Goal: Task Accomplishment & Management: Use online tool/utility

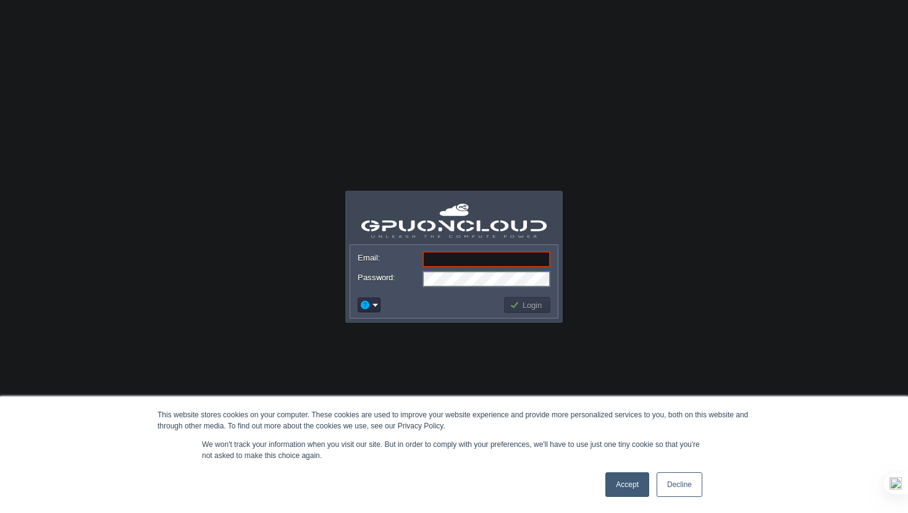
type input "[EMAIL_ADDRESS][DOMAIN_NAME]"
click at [538, 303] on button "Login" at bounding box center [527, 304] width 36 height 11
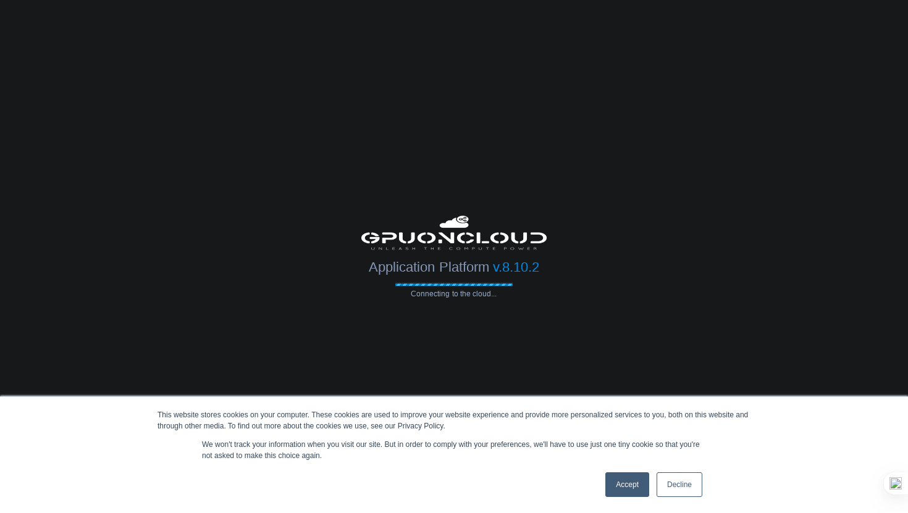
click at [624, 487] on link "Accept" at bounding box center [627, 484] width 44 height 25
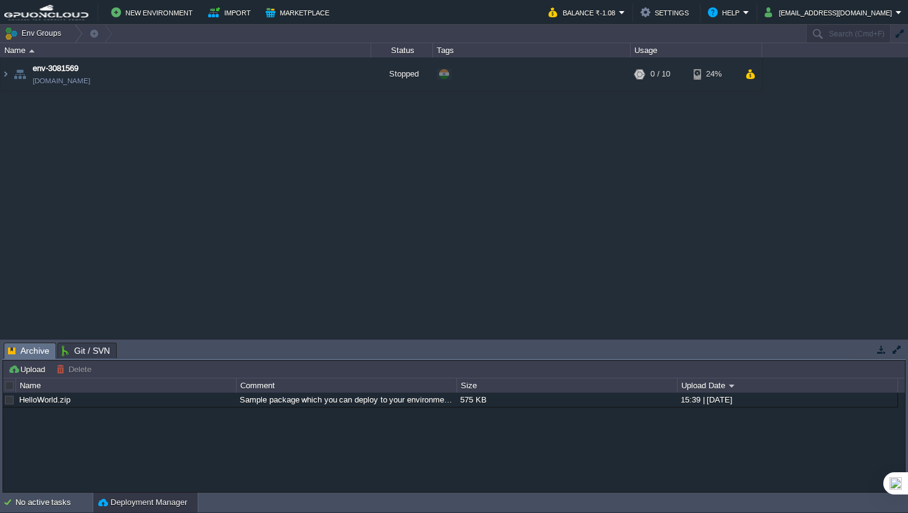
click at [275, 98] on div "env-3081569 [DOMAIN_NAME] Stopped + Add to Env Group RAM 0% CPU 0% 0 / 10 24%" at bounding box center [454, 197] width 908 height 281
click at [343, 77] on button "button" at bounding box center [340, 74] width 11 height 11
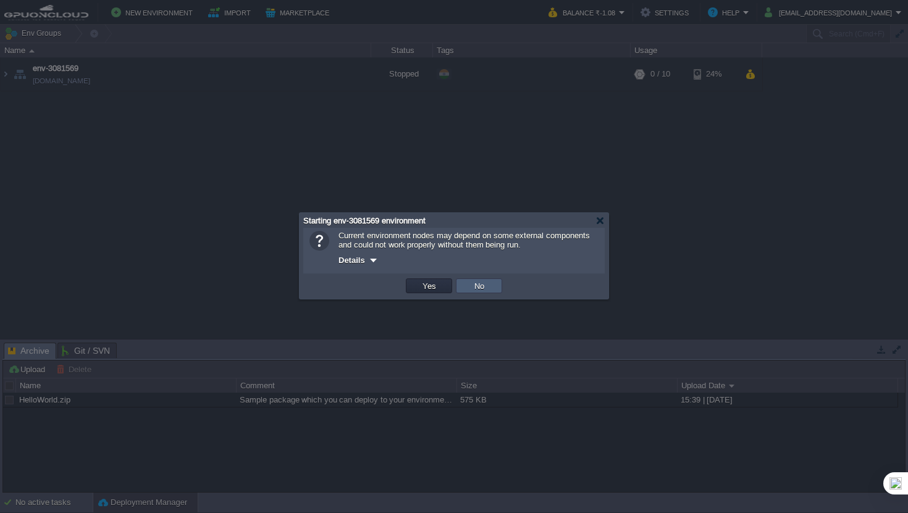
click at [498, 282] on td "No" at bounding box center [479, 285] width 46 height 15
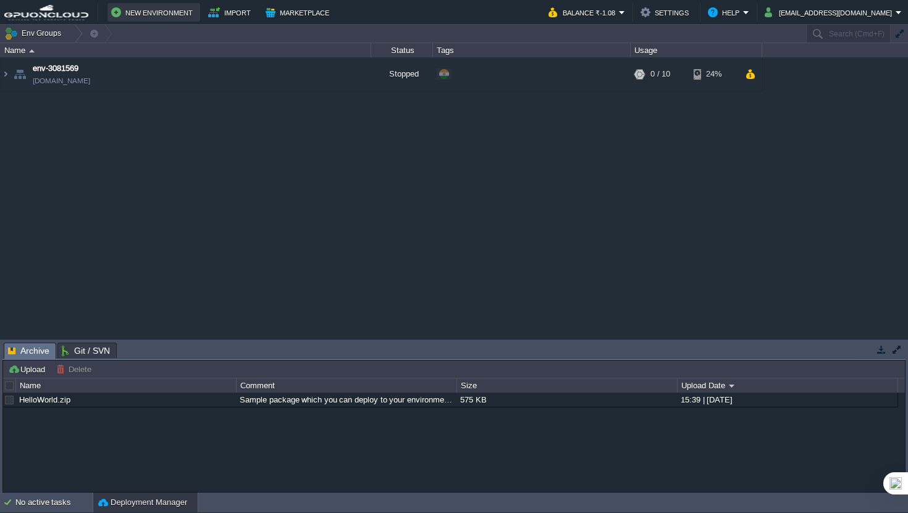
click at [153, 14] on button "New Environment" at bounding box center [153, 12] width 85 height 15
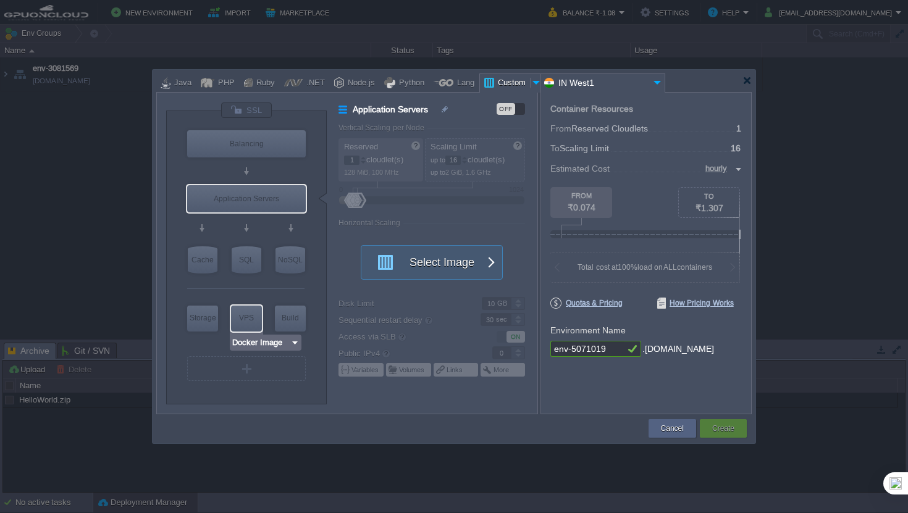
click at [256, 322] on div "VPS" at bounding box center [246, 318] width 31 height 25
type input "Elastic VPS"
type input "4"
type input "Select Image"
type input "Stateful"
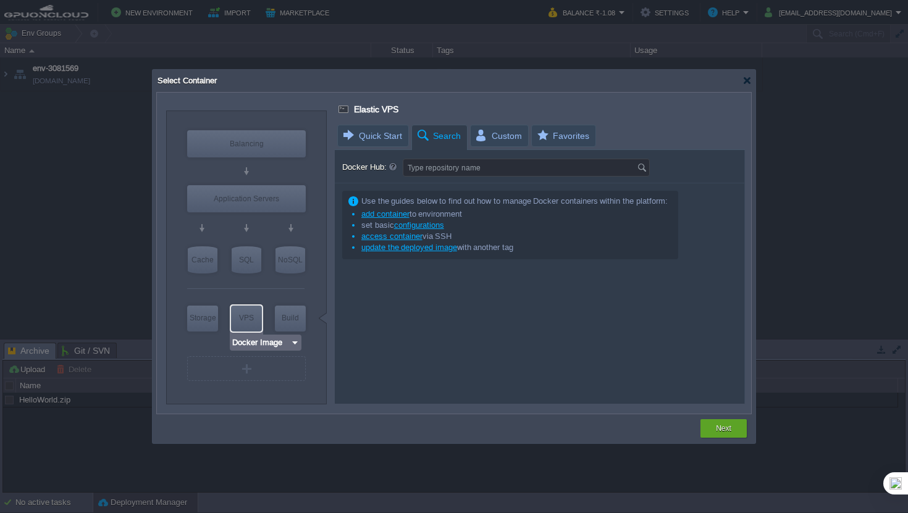
click at [283, 345] on input "Docker Image" at bounding box center [261, 343] width 59 height 12
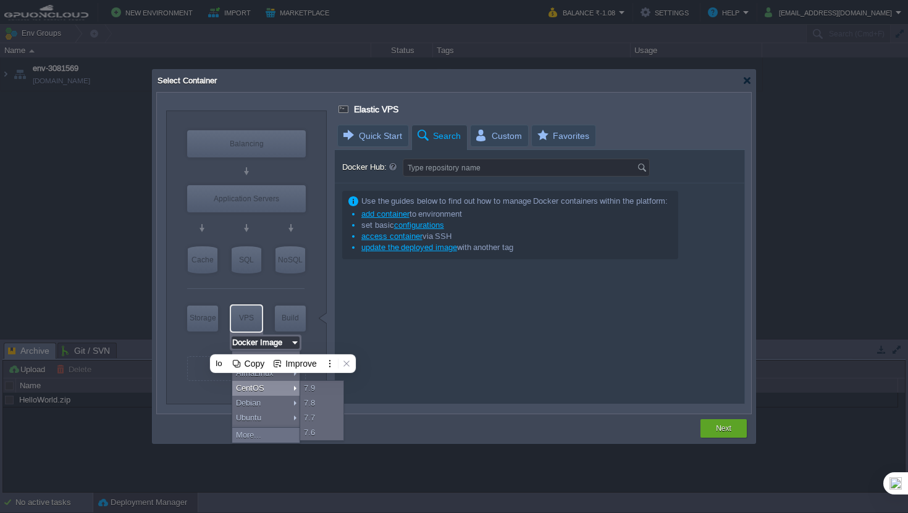
click at [351, 401] on div "Use the guides below to find out how to manage Docker containers within the pla…" at bounding box center [539, 293] width 409 height 220
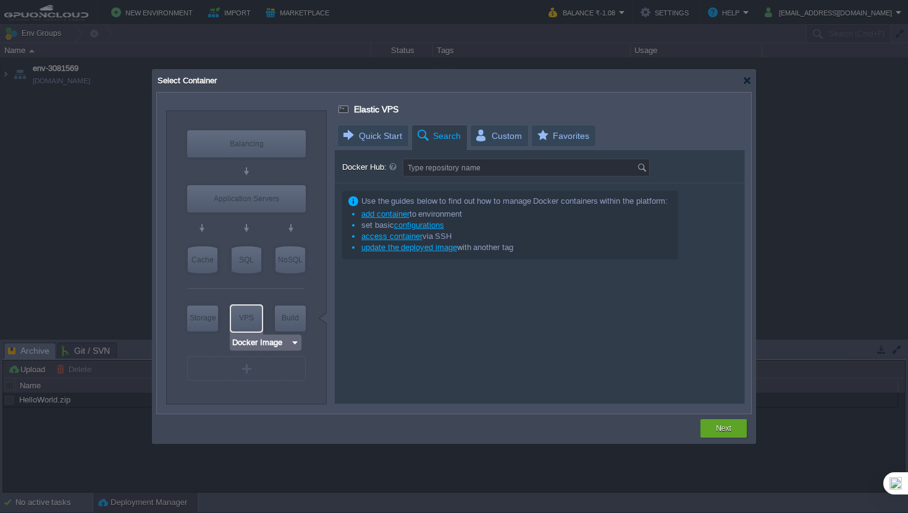
click at [239, 318] on div "VPS" at bounding box center [246, 318] width 31 height 25
click at [257, 316] on div "VPS" at bounding box center [246, 318] width 31 height 25
click at [269, 346] on input "Docker Image" at bounding box center [261, 343] width 59 height 12
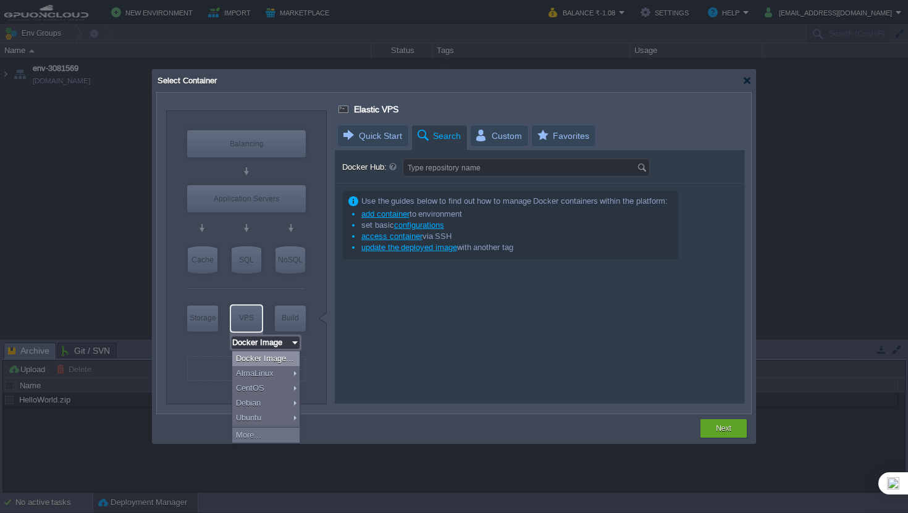
click at [296, 345] on img at bounding box center [294, 343] width 9 height 12
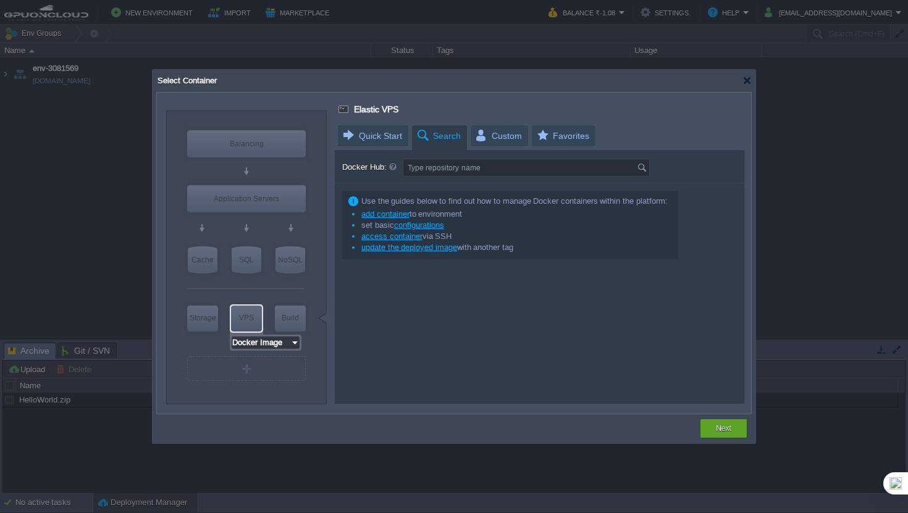
click at [245, 328] on div "VPS" at bounding box center [246, 318] width 31 height 25
click at [259, 346] on input "Docker Image" at bounding box center [261, 343] width 59 height 12
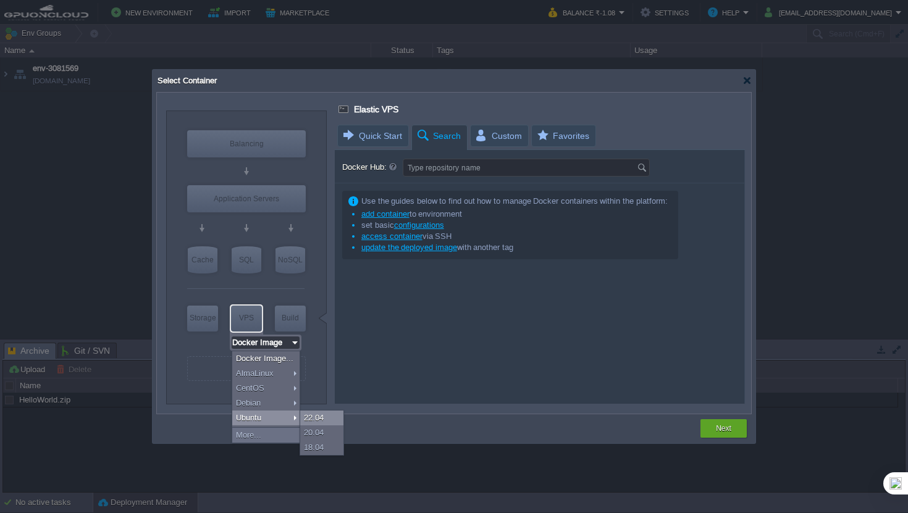
click at [319, 417] on div "22.04" at bounding box center [321, 418] width 43 height 15
type input "Ubuntu 22.04"
type input "22.04"
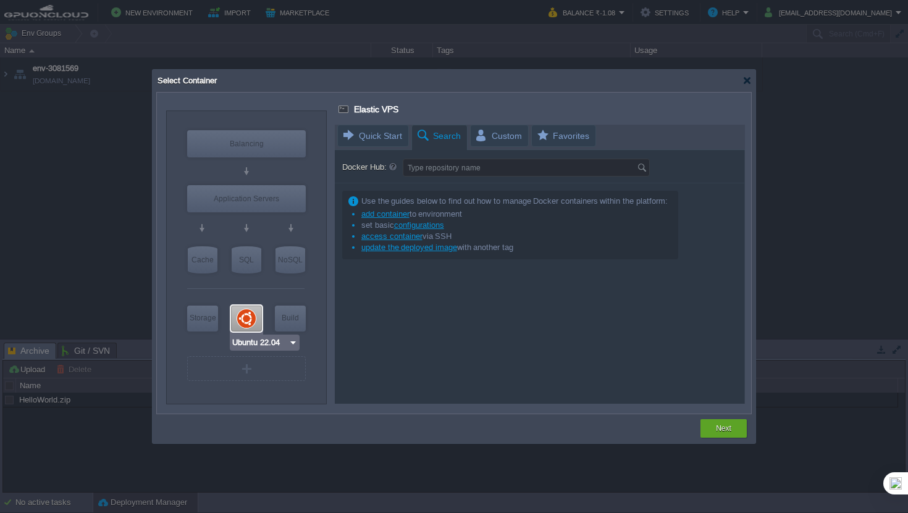
click at [250, 309] on div at bounding box center [246, 319] width 31 height 26
click at [250, 311] on div "VPS" at bounding box center [246, 318] width 31 height 25
type input "Docker Image"
click at [730, 438] on td "Next" at bounding box center [723, 428] width 50 height 22
click at [736, 432] on div "Next" at bounding box center [723, 428] width 28 height 19
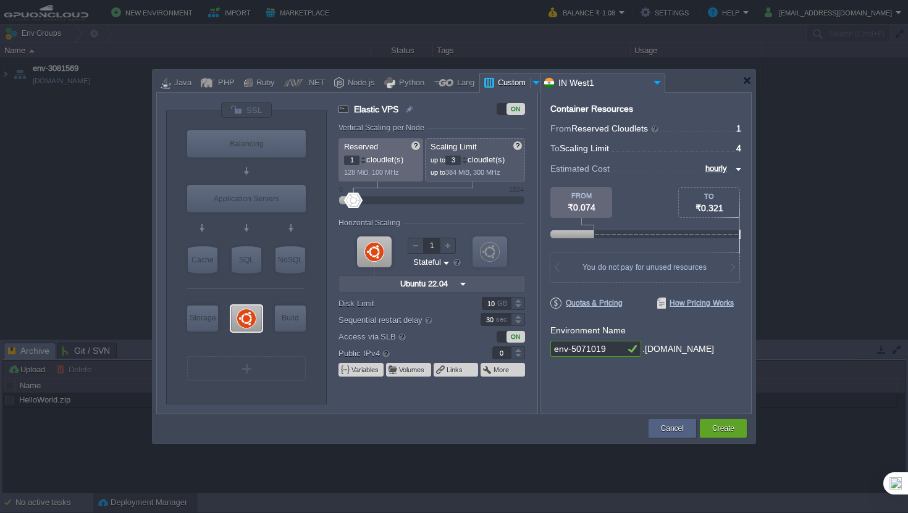
click at [467, 161] on div at bounding box center [464, 163] width 6 height 4
click at [467, 159] on div at bounding box center [464, 158] width 6 height 4
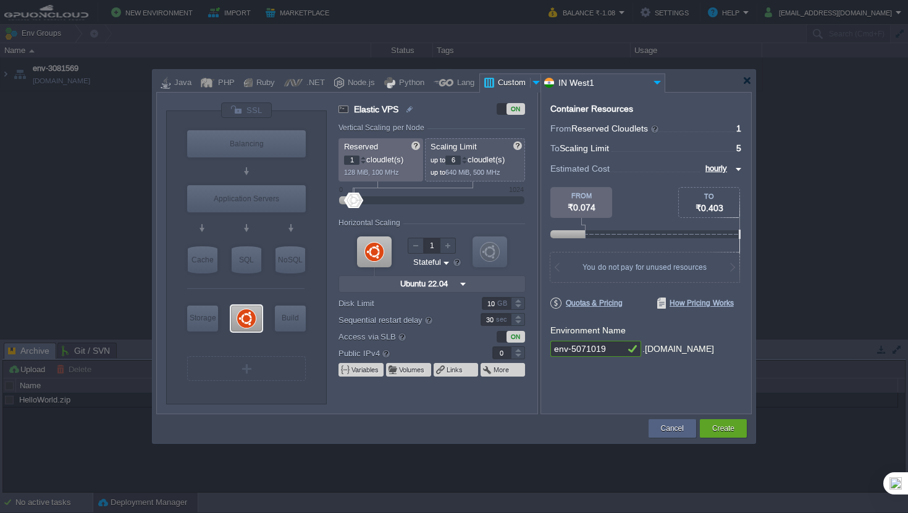
click at [467, 159] on div at bounding box center [464, 158] width 6 height 4
type input "8"
click at [467, 156] on div at bounding box center [464, 158] width 6 height 4
type input "1"
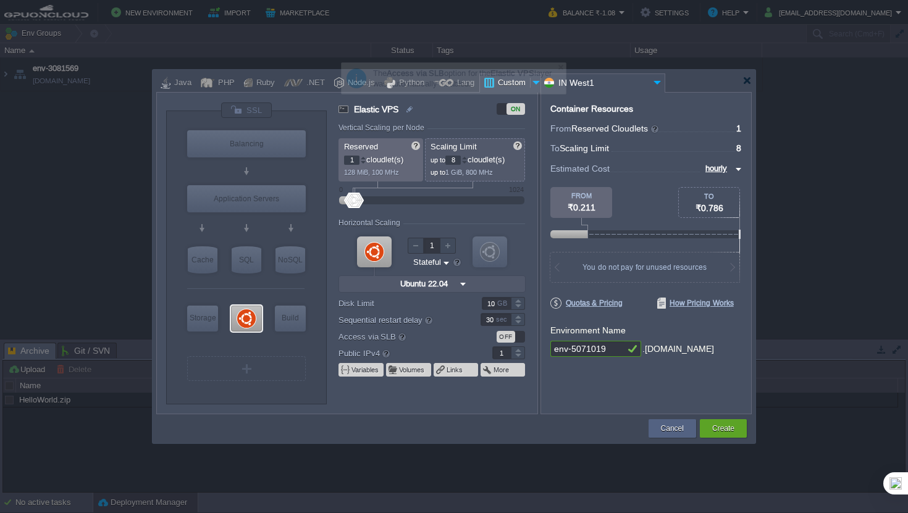
click at [523, 351] on div at bounding box center [518, 349] width 14 height 6
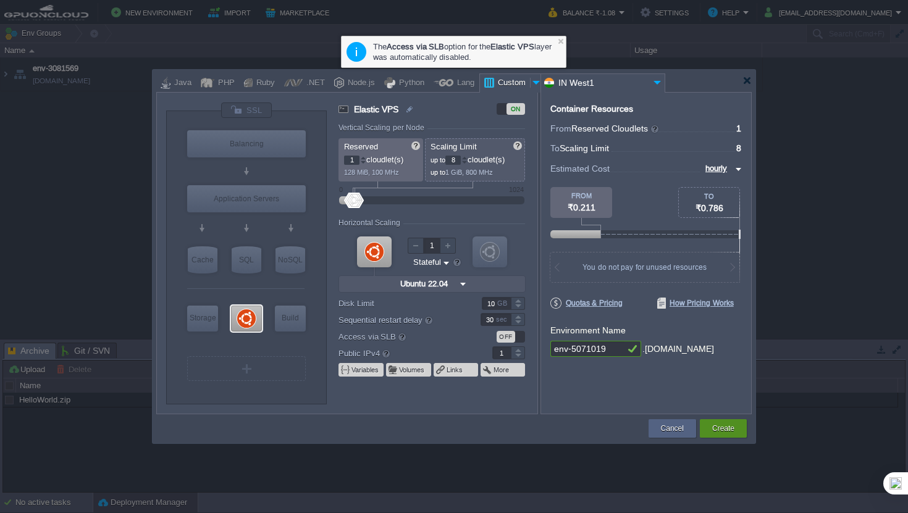
click at [737, 425] on div "Create" at bounding box center [723, 428] width 28 height 19
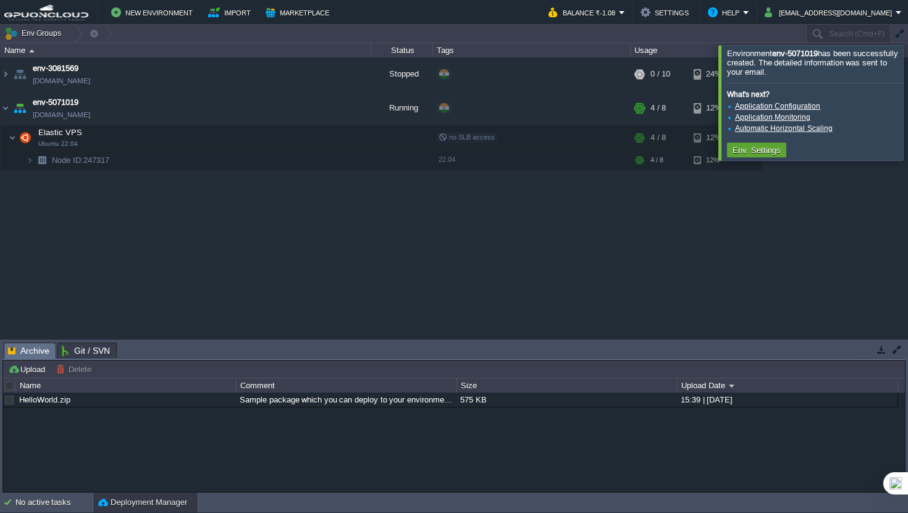
click at [907, 103] on div at bounding box center [923, 102] width 0 height 115
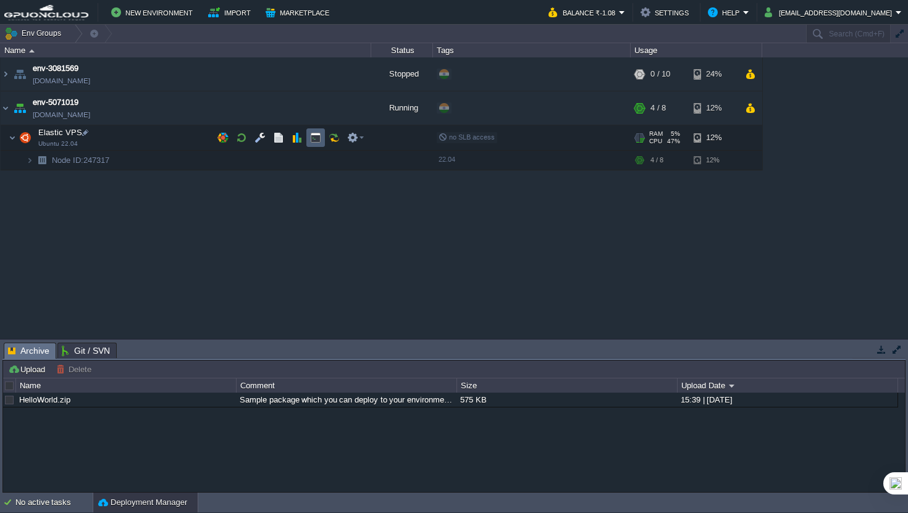
click at [311, 138] on button "button" at bounding box center [315, 137] width 11 height 11
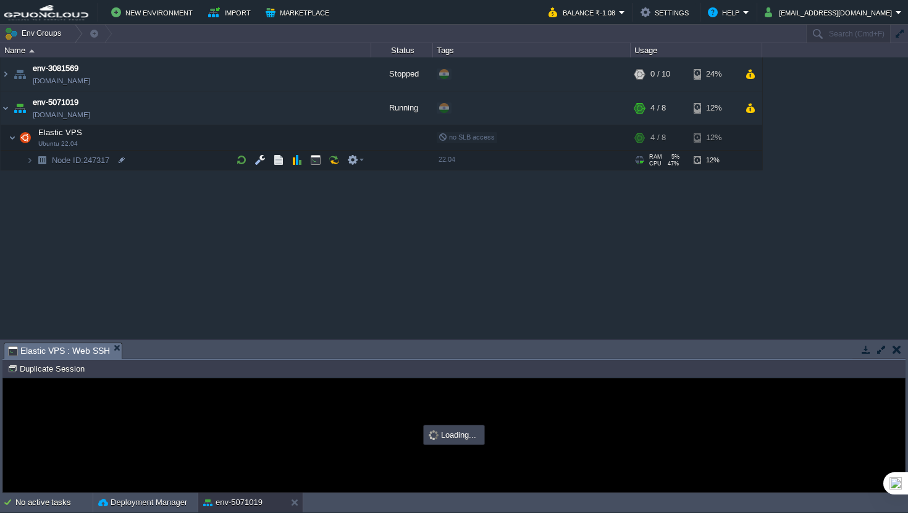
click at [886, 355] on td at bounding box center [880, 349] width 15 height 15
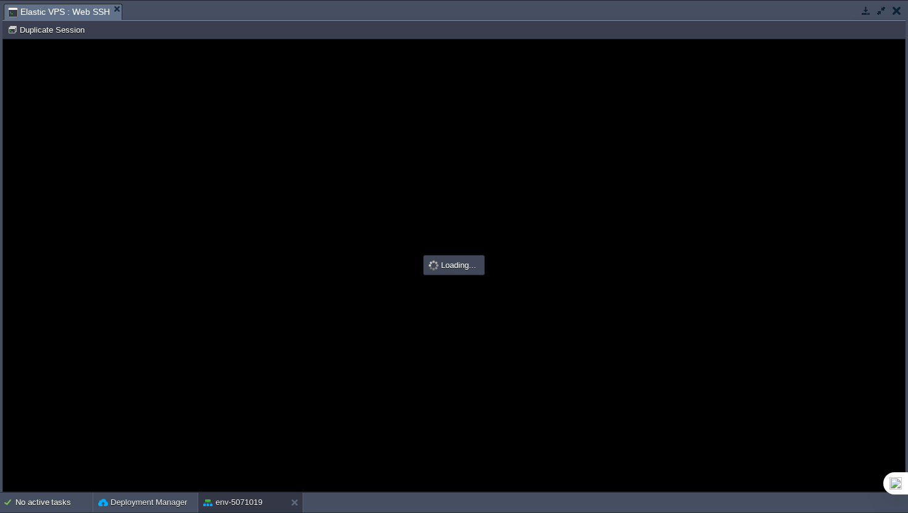
type input "#000000"
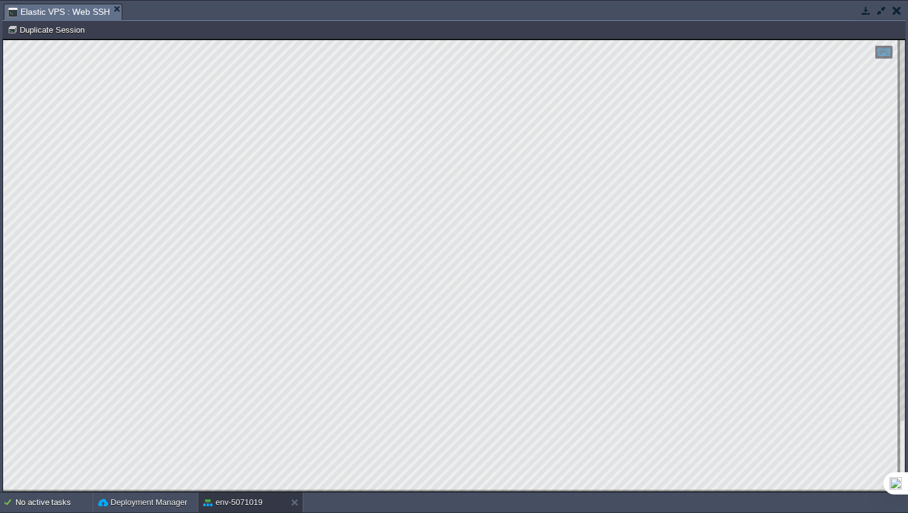
click at [3, 40] on html "Copy: Cmd + C Paste: Cmd + V Settings: Ctrl + Shift + Alt 0" at bounding box center [454, 40] width 902 height 0
type textarea "mysql> GRANT ALL PRIVILEGES ON wordpress.* TO 'wpadmin'@'localhost'; ERROR 1410…"
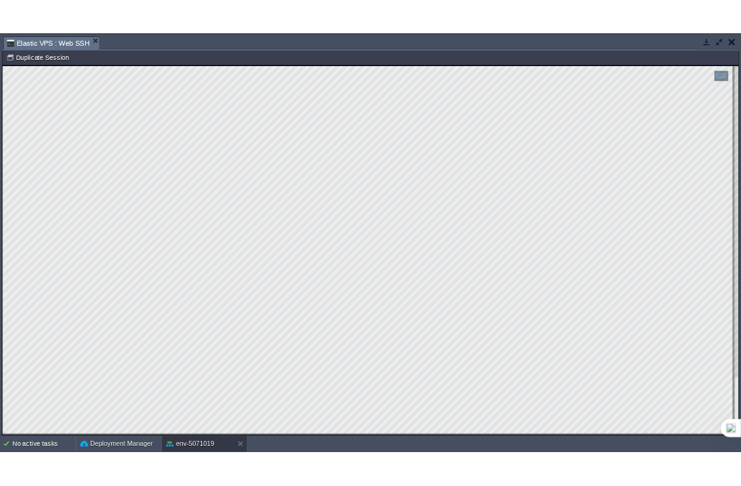
scroll to position [47, 25]
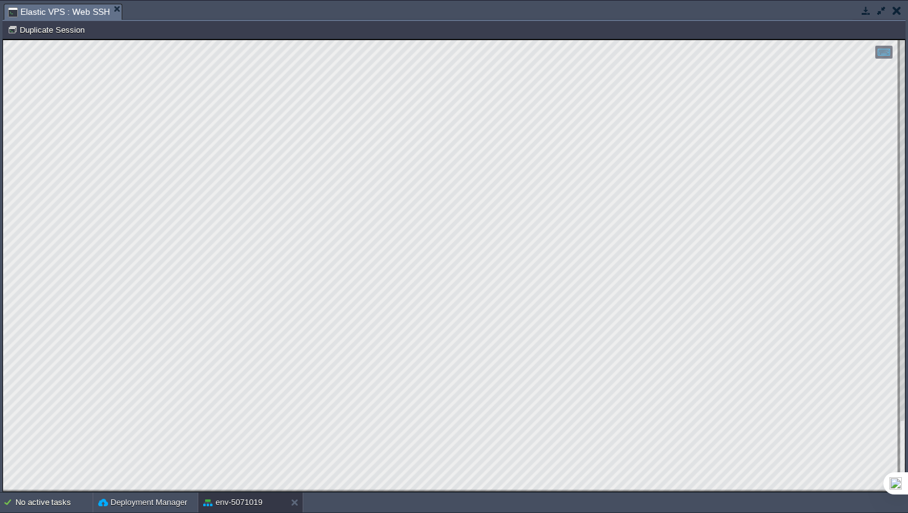
click at [106, 14] on em "Elastic VPS : Web SSH" at bounding box center [65, 11] width 114 height 15
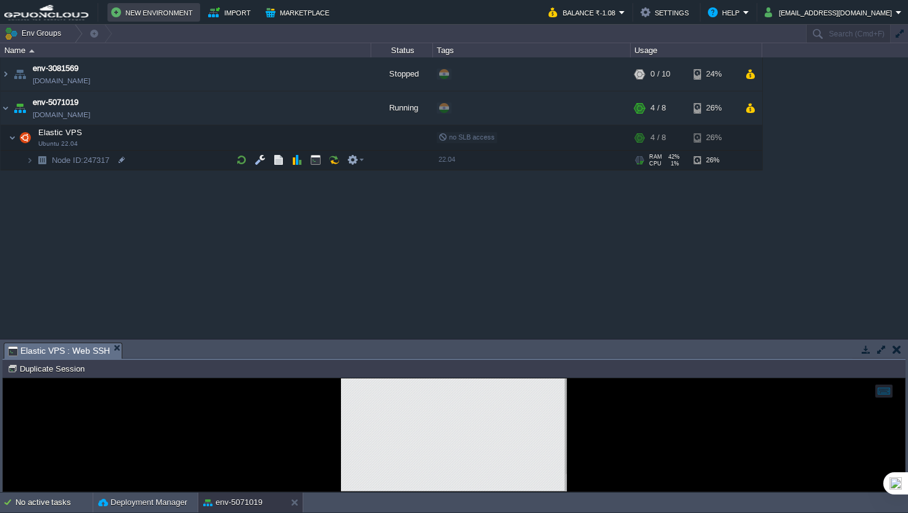
click at [107, 14] on td "New Environment" at bounding box center [153, 12] width 93 height 19
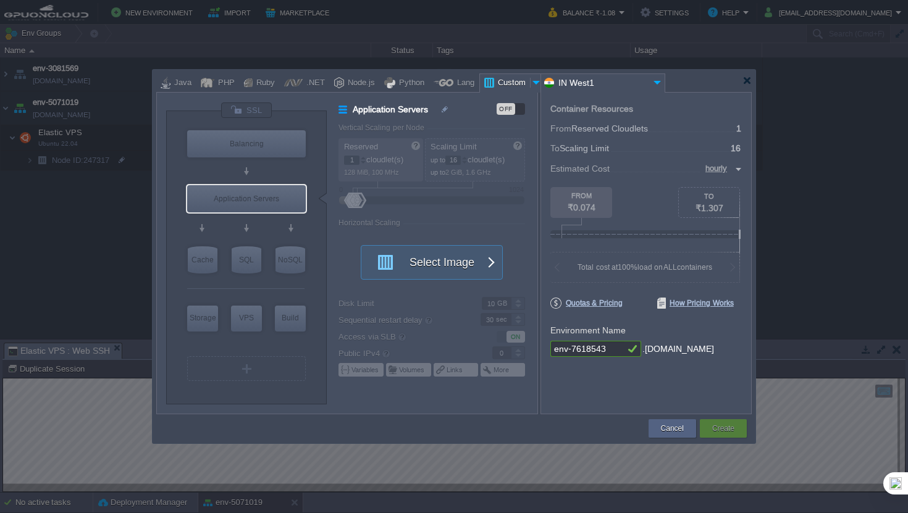
click at [743, 89] on div at bounding box center [453, 81] width 595 height 22
click at [743, 88] on div at bounding box center [453, 81] width 595 height 22
click at [747, 85] on div at bounding box center [453, 81] width 595 height 22
click at [493, 38] on div at bounding box center [454, 256] width 908 height 513
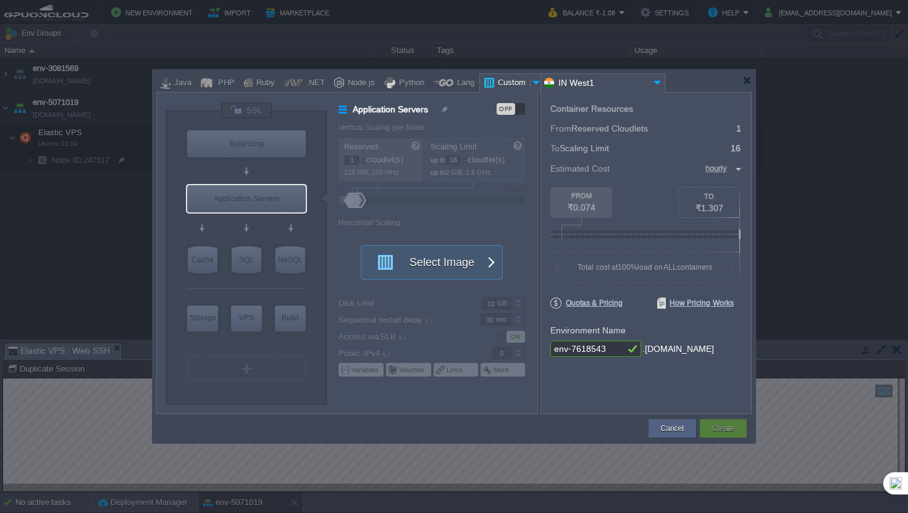
click at [658, 417] on td "Cancel" at bounding box center [671, 428] width 51 height 22
click at [659, 422] on div "Cancel" at bounding box center [672, 428] width 29 height 19
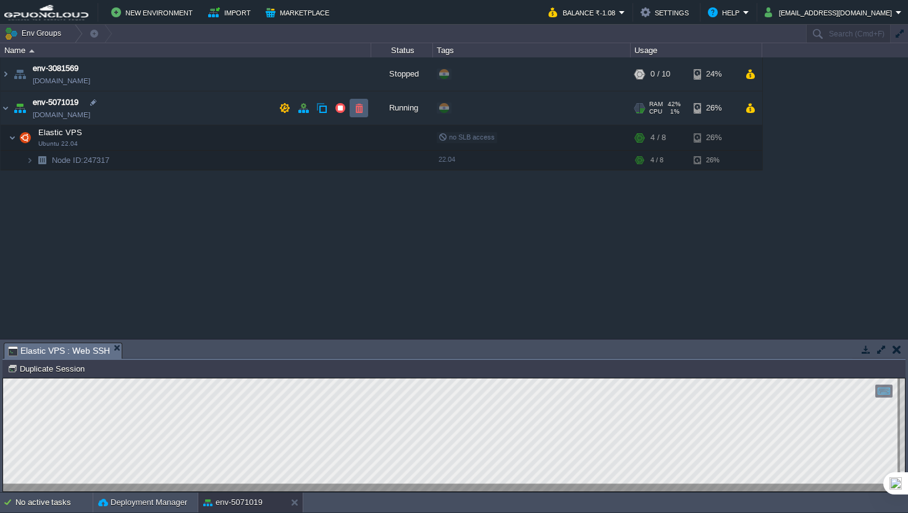
click at [353, 117] on td at bounding box center [358, 108] width 19 height 19
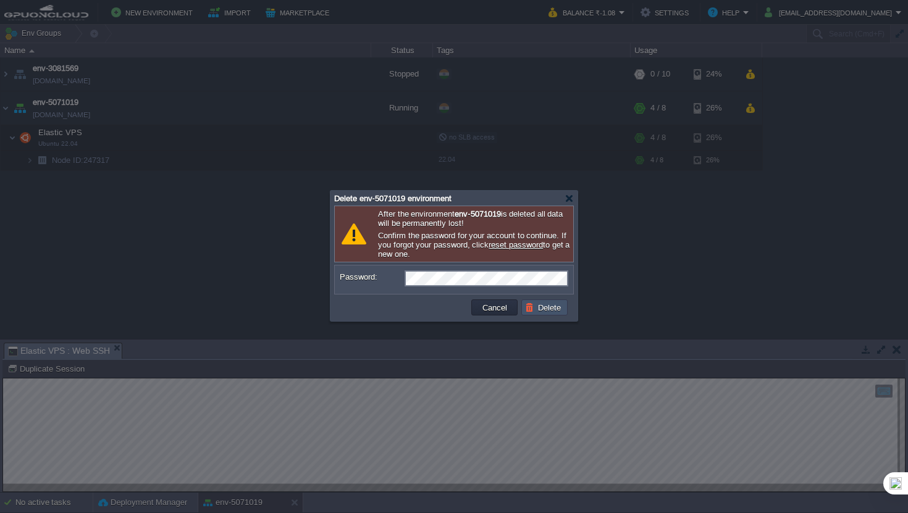
click at [551, 313] on button "Delete" at bounding box center [545, 307] width 40 height 11
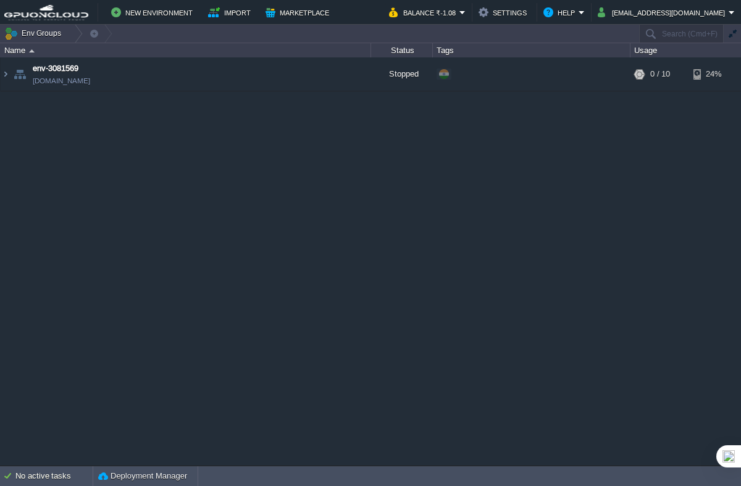
click at [588, 193] on div "env-3081569 [DOMAIN_NAME] Stopped + Add to Env Group RAM 0% CPU 0% 0 / 10 24%" at bounding box center [370, 261] width 741 height 408
